Goal: Task Accomplishment & Management: Complete application form

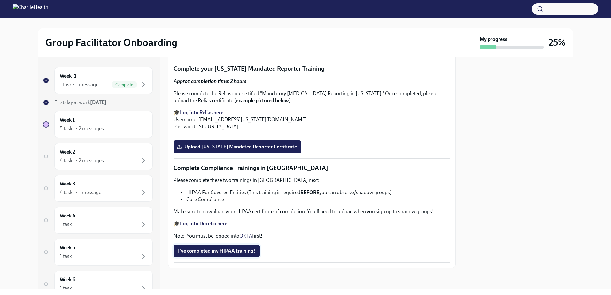
scroll to position [1436, 0]
click at [232, 150] on span "Upload [US_STATE] Mandated Reporter Certificate" at bounding box center [237, 147] width 119 height 6
click at [0, 0] on input "Upload [US_STATE] Mandated Reporter Certificate" at bounding box center [0, 0] width 0 height 0
click at [266, 153] on label "Upload [US_STATE] Mandated Reporter Certificate" at bounding box center [237, 147] width 128 height 13
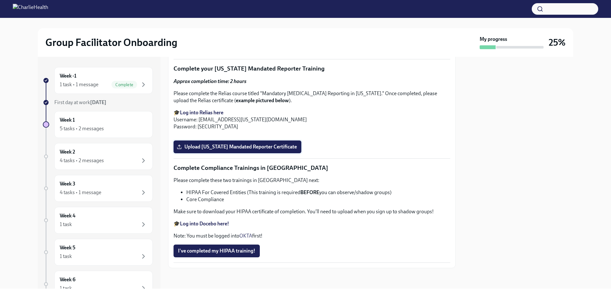
click at [0, 0] on input "Upload [US_STATE] Mandated Reporter Certificate" at bounding box center [0, 0] width 0 height 0
click at [238, 253] on span "I've completed my HIPAA training!" at bounding box center [216, 251] width 77 height 6
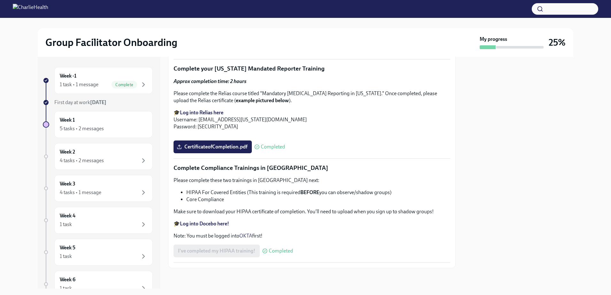
click at [208, 222] on strong "Log into Docebo here!" at bounding box center [204, 224] width 49 height 6
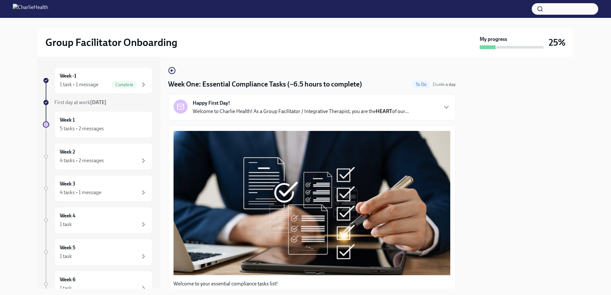
scroll to position [0, 0]
click at [90, 129] on div "5 tasks • 2 messages" at bounding box center [82, 128] width 44 height 7
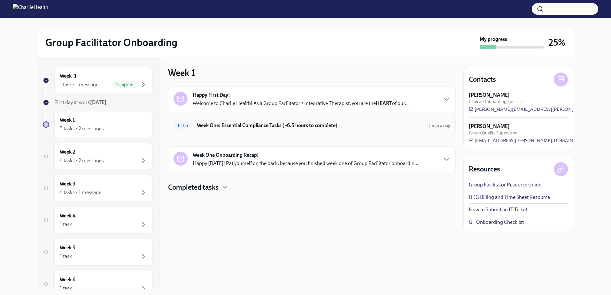
click at [285, 123] on h6 "Week One: Essential Compliance Tasks (~6.5 hours to complete)" at bounding box center [309, 125] width 225 height 7
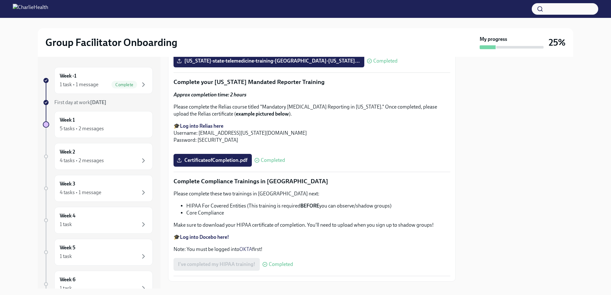
scroll to position [1084, 0]
